Goal: Task Accomplishment & Management: Complete application form

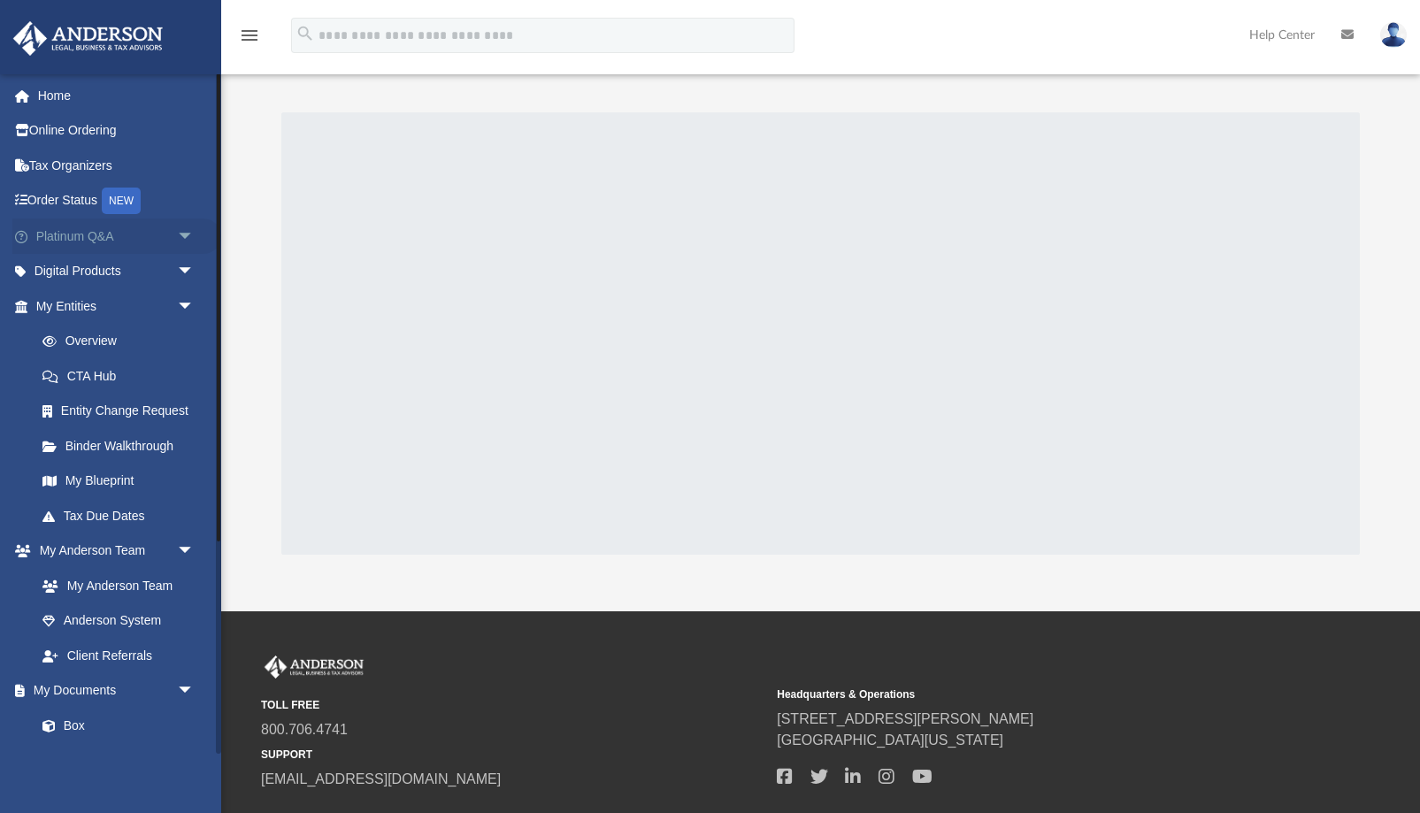
click at [80, 243] on link "Platinum Q&A arrow_drop_down" at bounding box center [116, 236] width 209 height 35
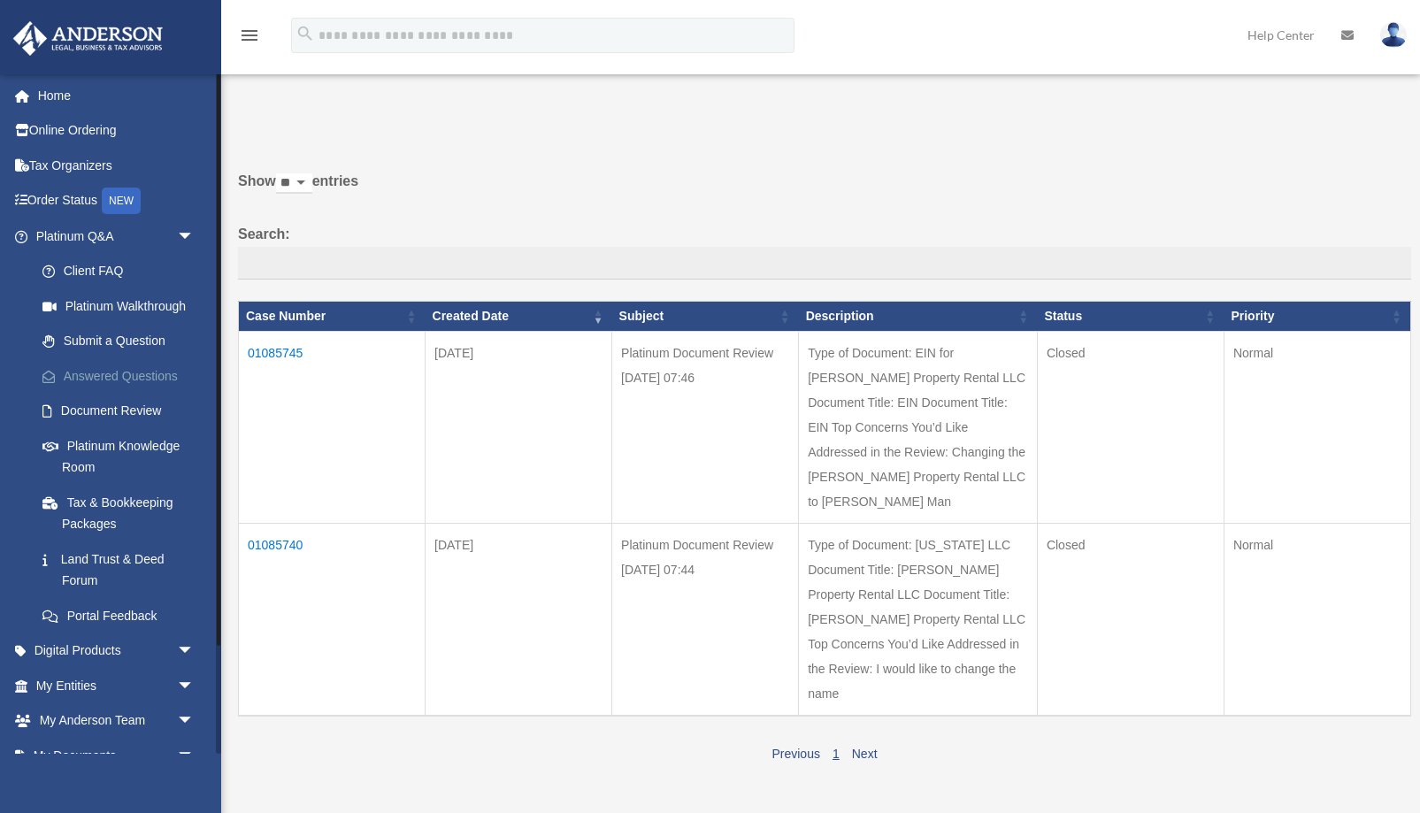
click at [95, 369] on link "Answered Questions" at bounding box center [123, 375] width 196 height 35
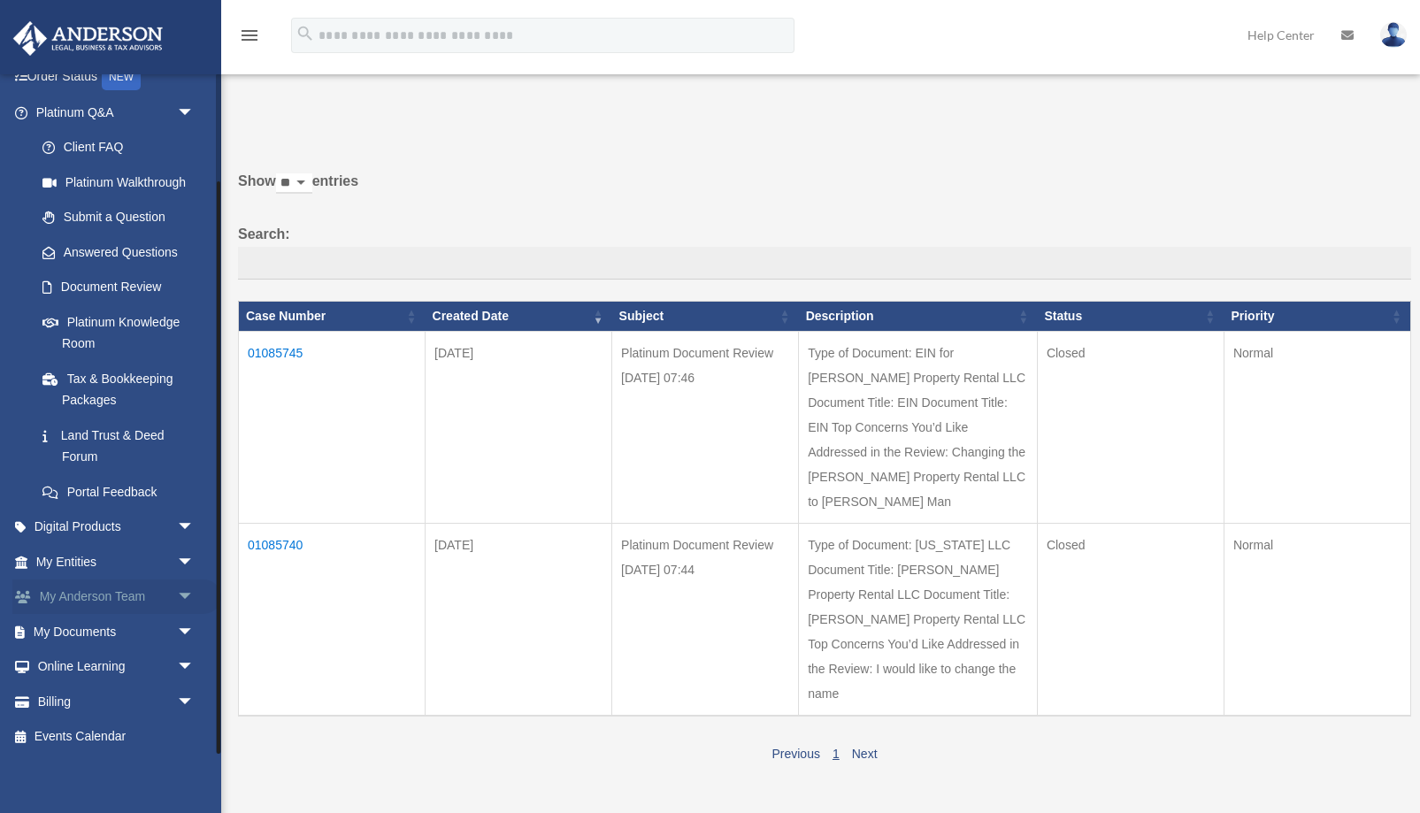
scroll to position [128, 0]
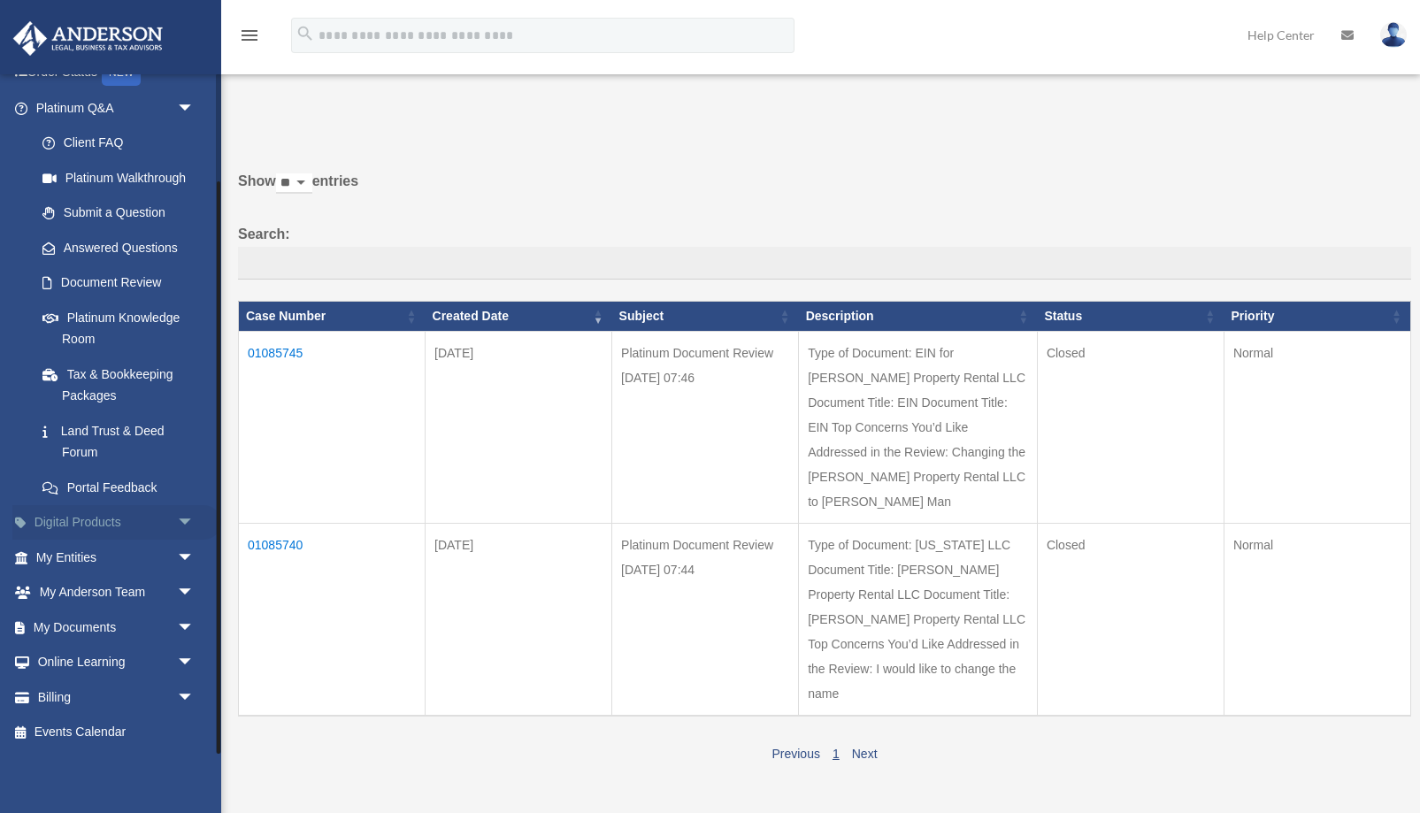
click at [78, 524] on link "Digital Products arrow_drop_down" at bounding box center [116, 522] width 209 height 35
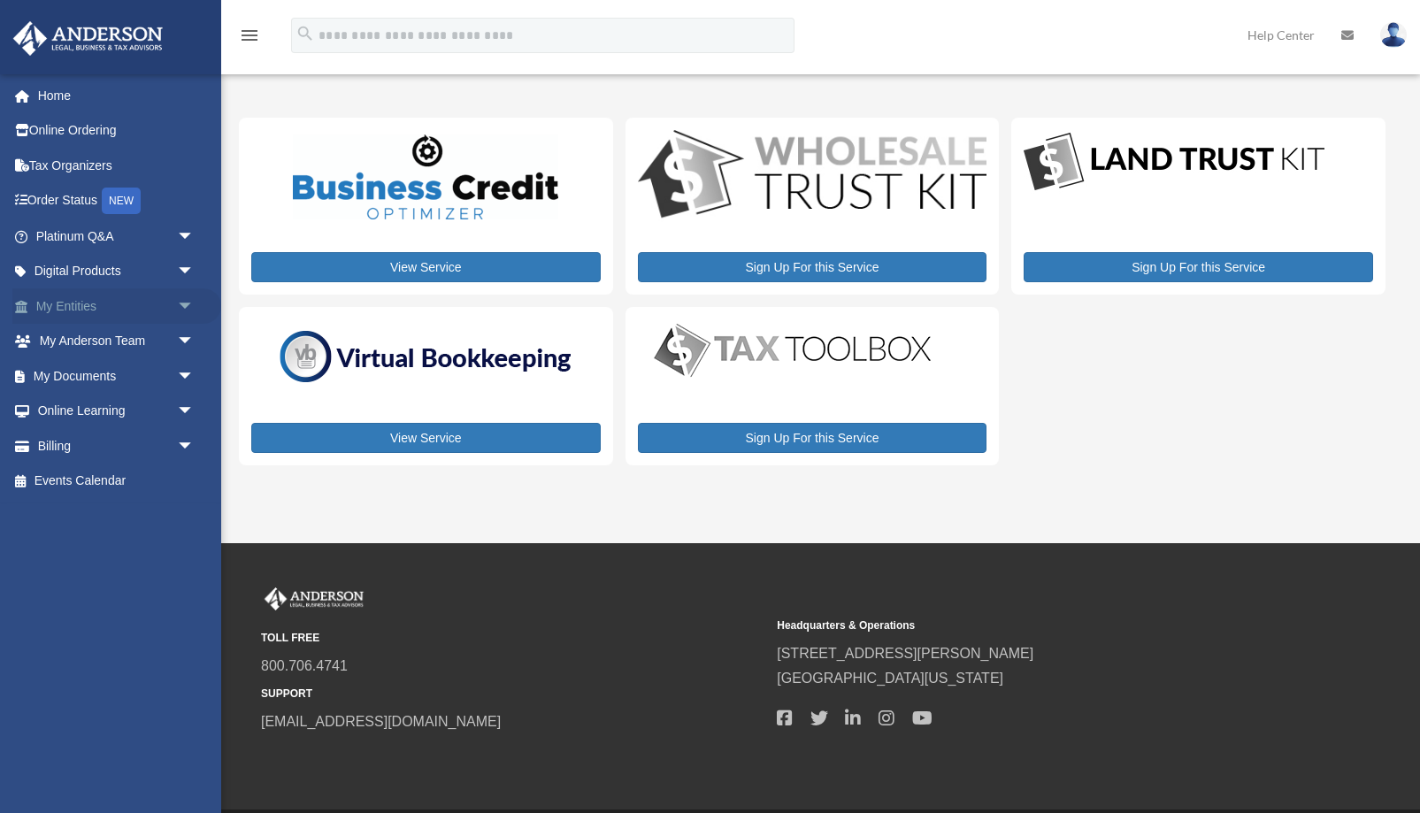
click at [80, 305] on link "My Entities arrow_drop_down" at bounding box center [116, 305] width 209 height 35
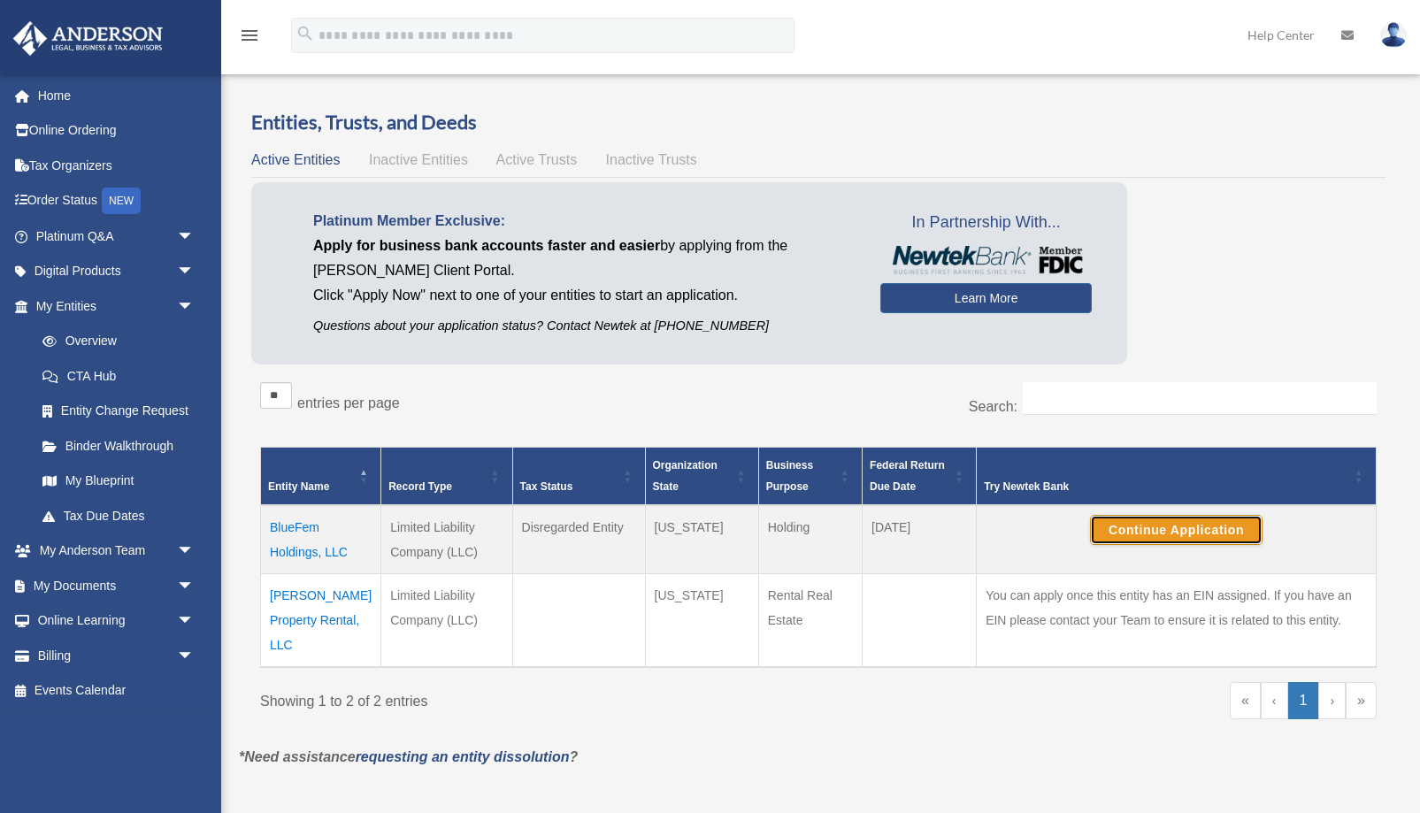
click at [1148, 534] on button "Continue Application" at bounding box center [1176, 530] width 173 height 30
